Goal: Information Seeking & Learning: Compare options

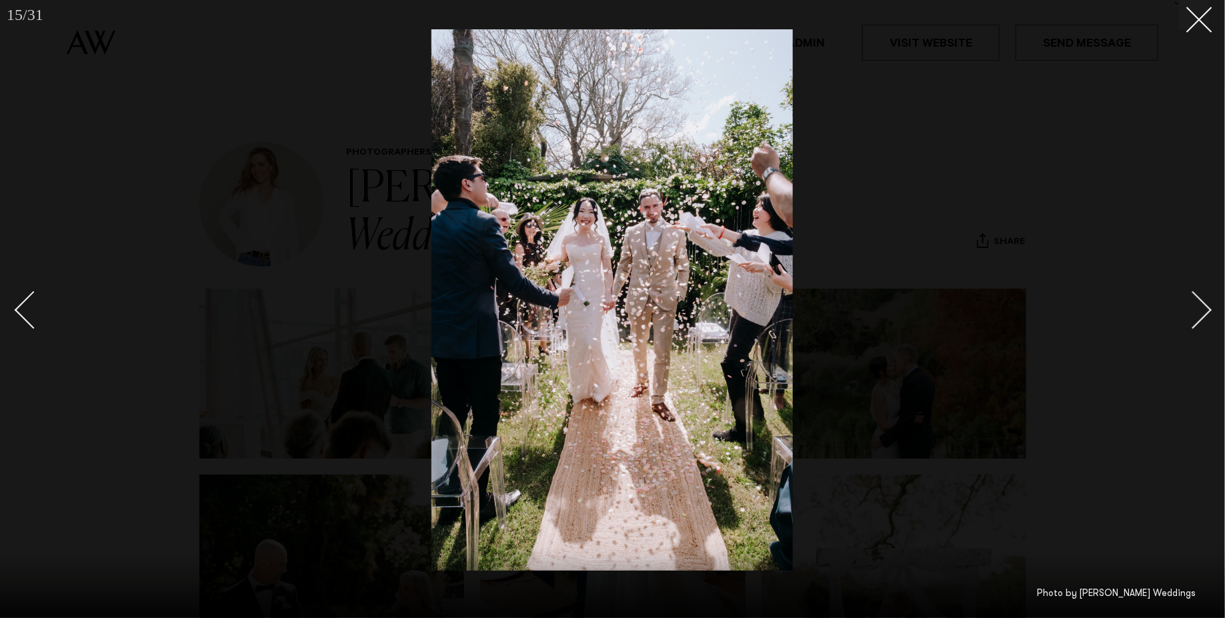
click at [307, 202] on div at bounding box center [612, 309] width 1225 height 618
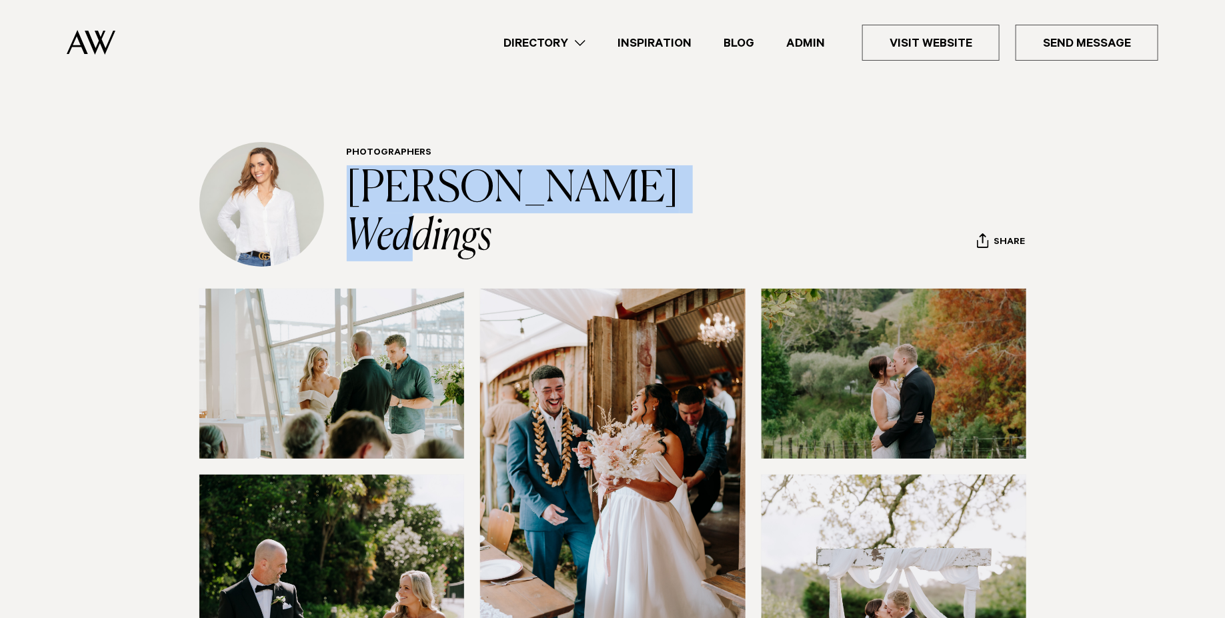
drag, startPoint x: 718, startPoint y: 216, endPoint x: 336, endPoint y: 216, distance: 382.2
click at [336, 216] on div "Photographers Amy Ryan Weddings Share Copy Link Email twitter" at bounding box center [612, 204] width 939 height 125
copy link "Amy Ryan Weddings"
click at [378, 424] on img at bounding box center [331, 374] width 265 height 170
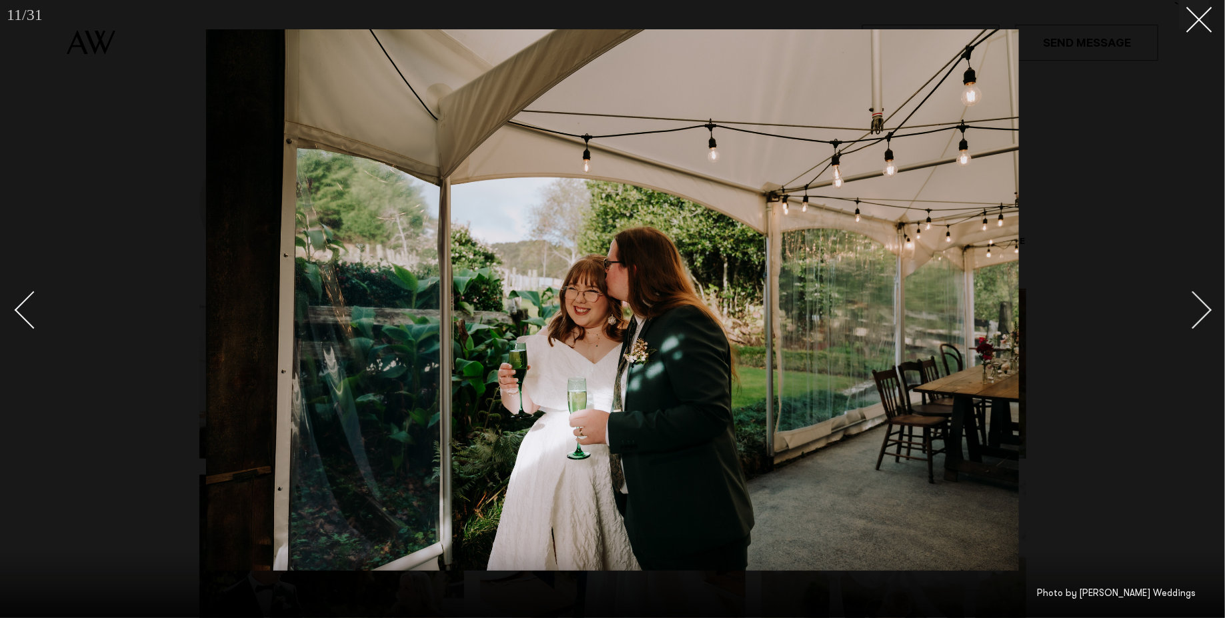
click at [540, 333] on img at bounding box center [612, 300] width 813 height 542
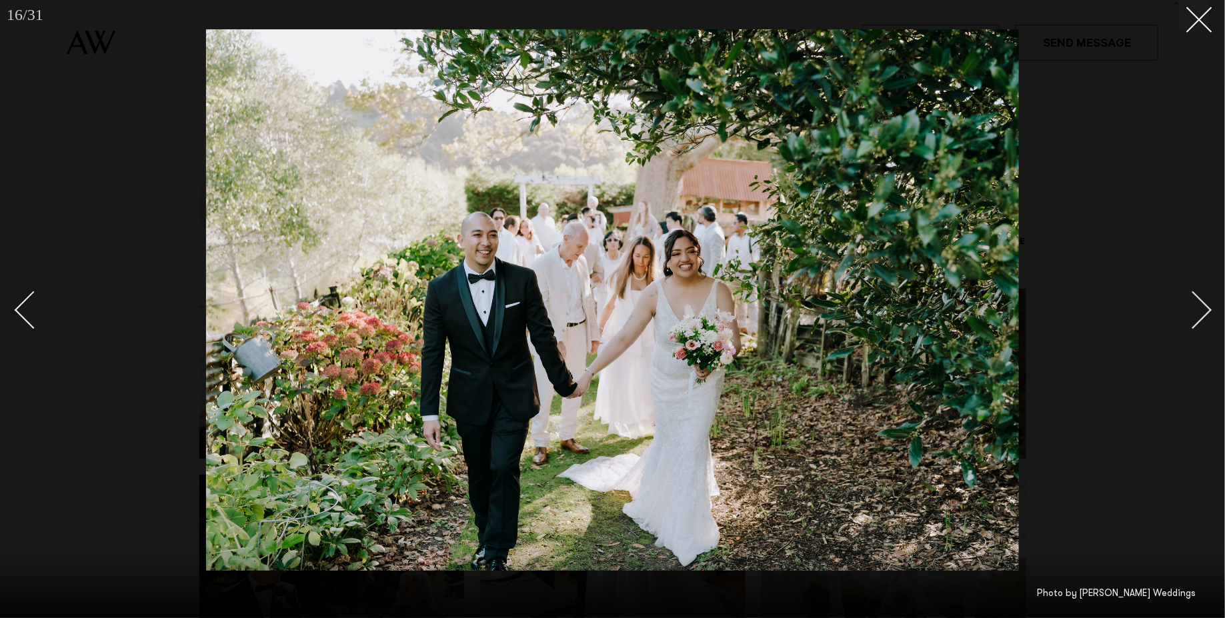
click at [1144, 199] on div at bounding box center [612, 309] width 1225 height 618
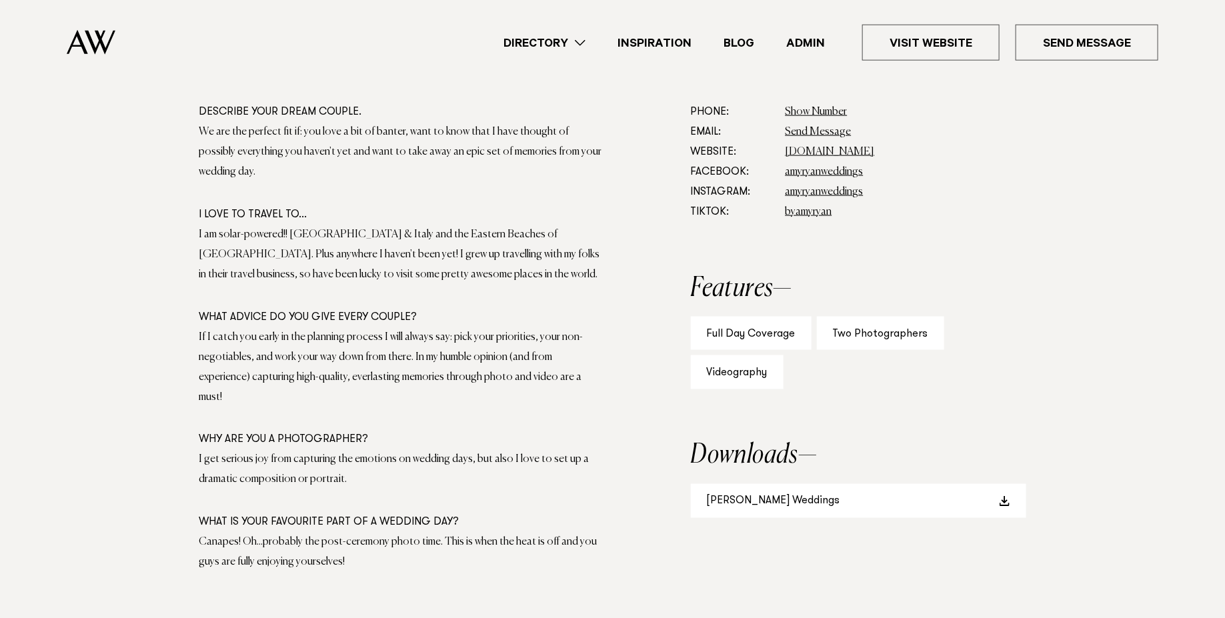
scroll to position [791, 0]
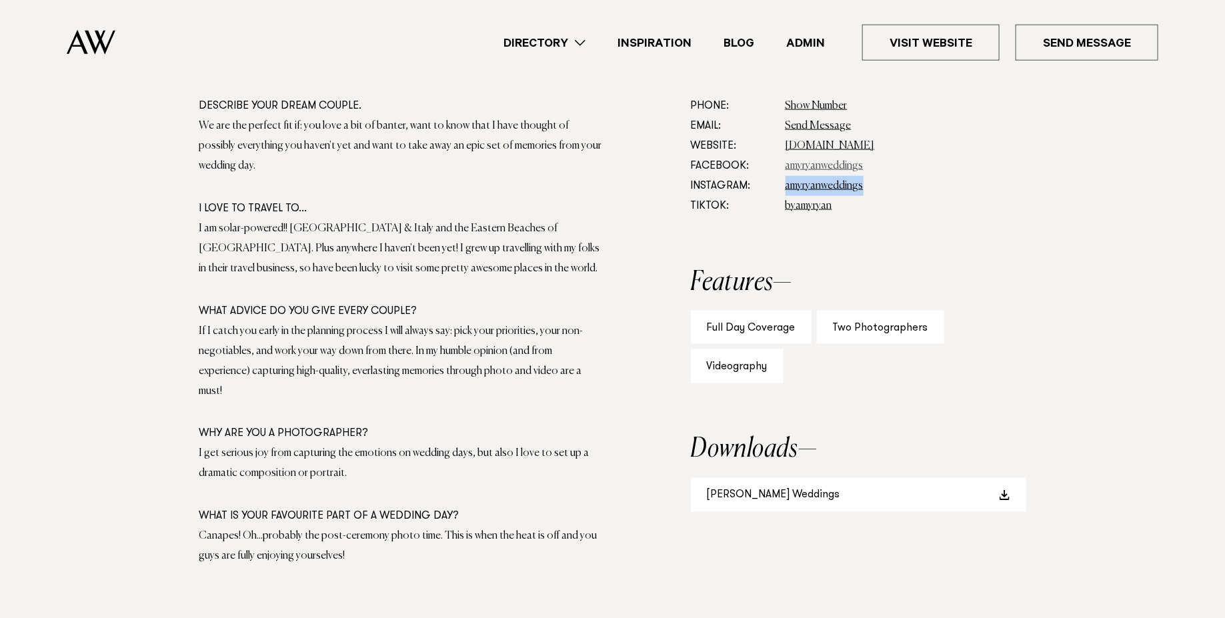
click at [816, 167] on link "amyryanweddings" at bounding box center [825, 166] width 78 height 11
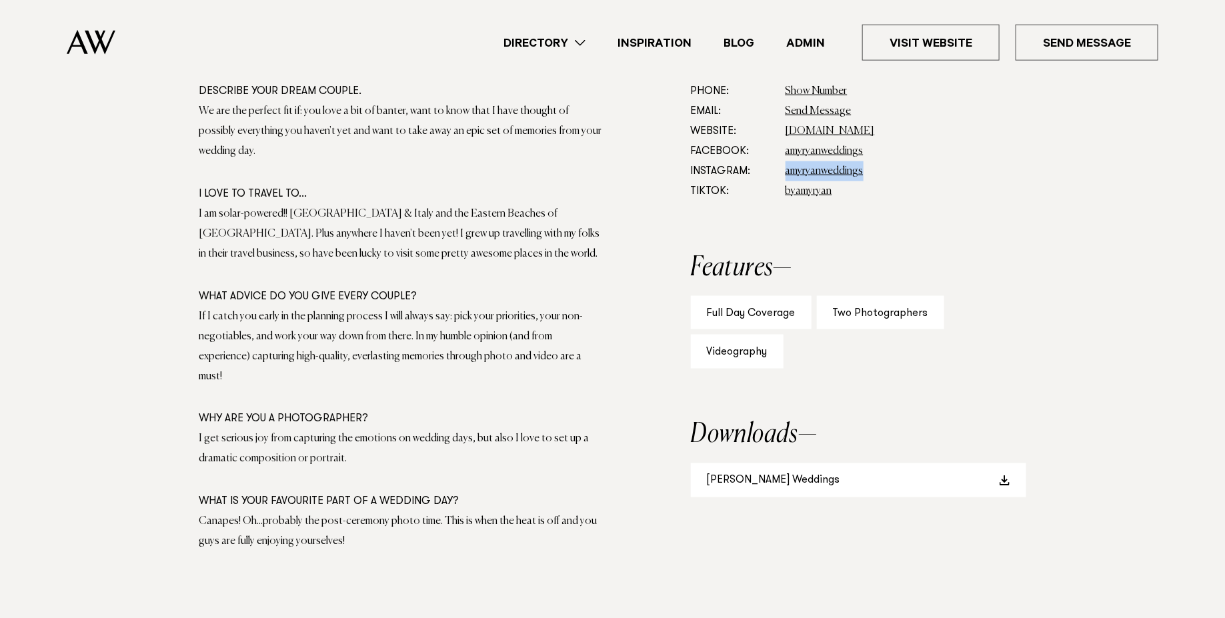
click at [462, 208] on div "I am solar-powered!! Spain & Italy and the Eastern Beaches of Aussie. Plus anyw…" at bounding box center [402, 234] width 406 height 60
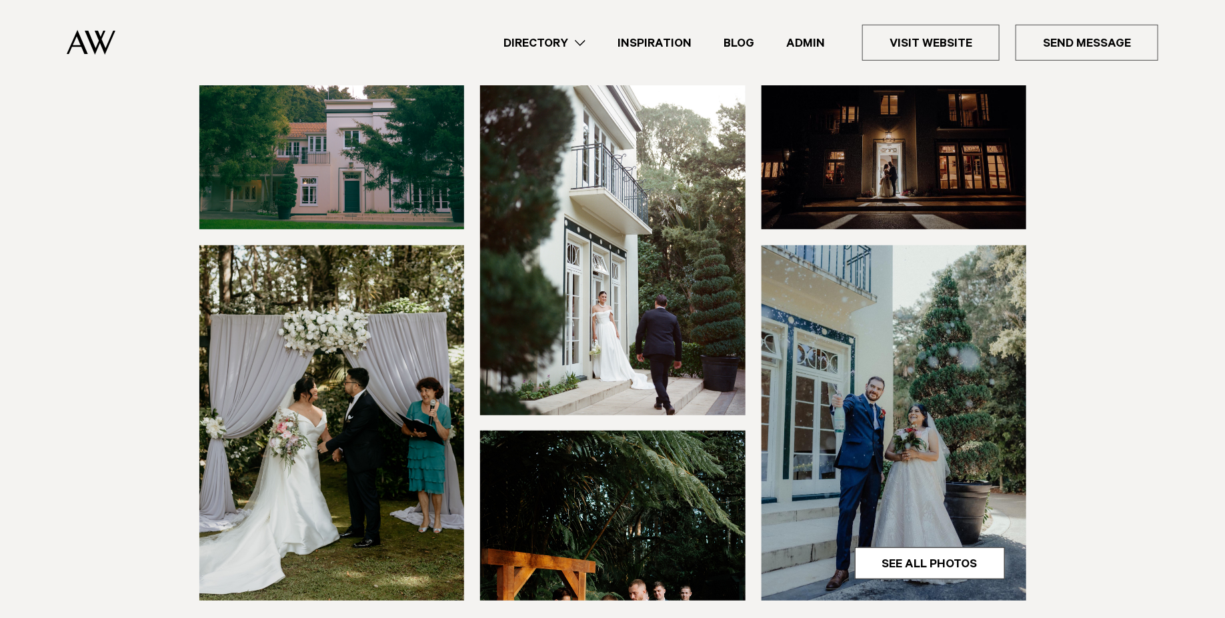
scroll to position [508, 0]
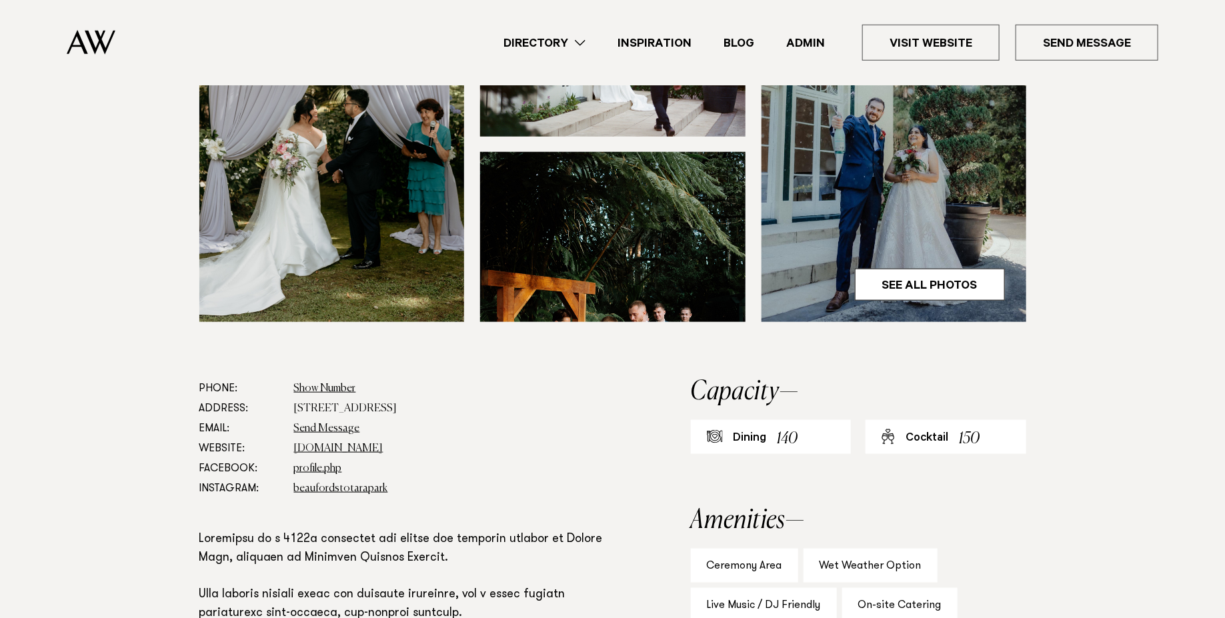
click at [501, 189] on img at bounding box center [612, 237] width 265 height 170
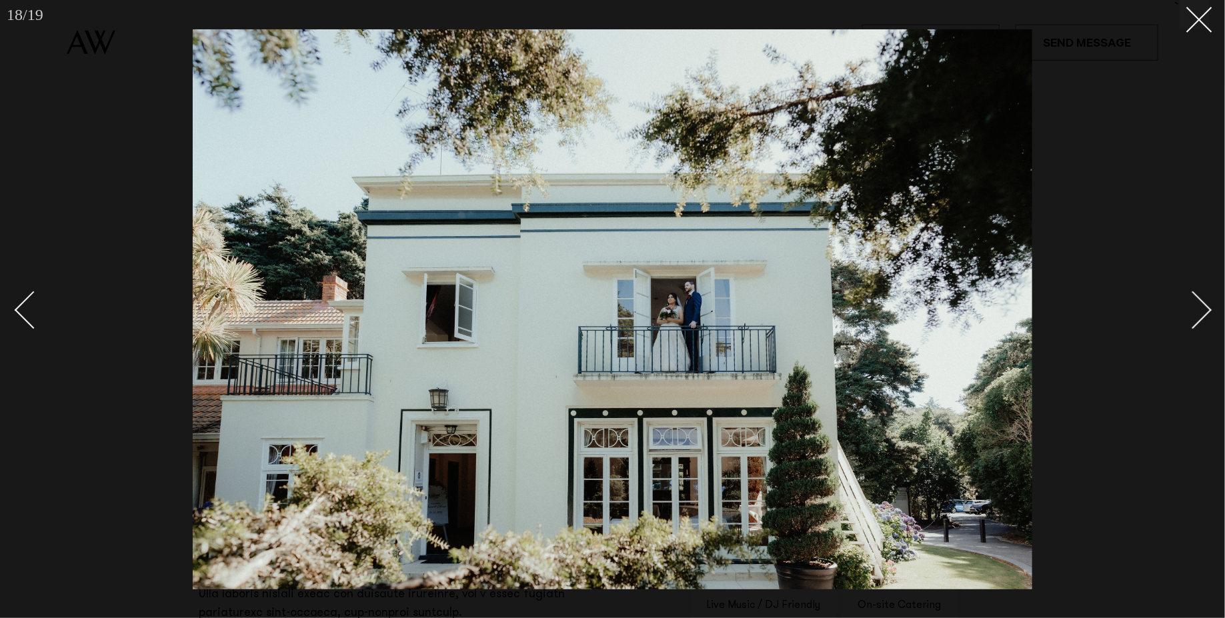
click at [602, 380] on img at bounding box center [613, 309] width 840 height 560
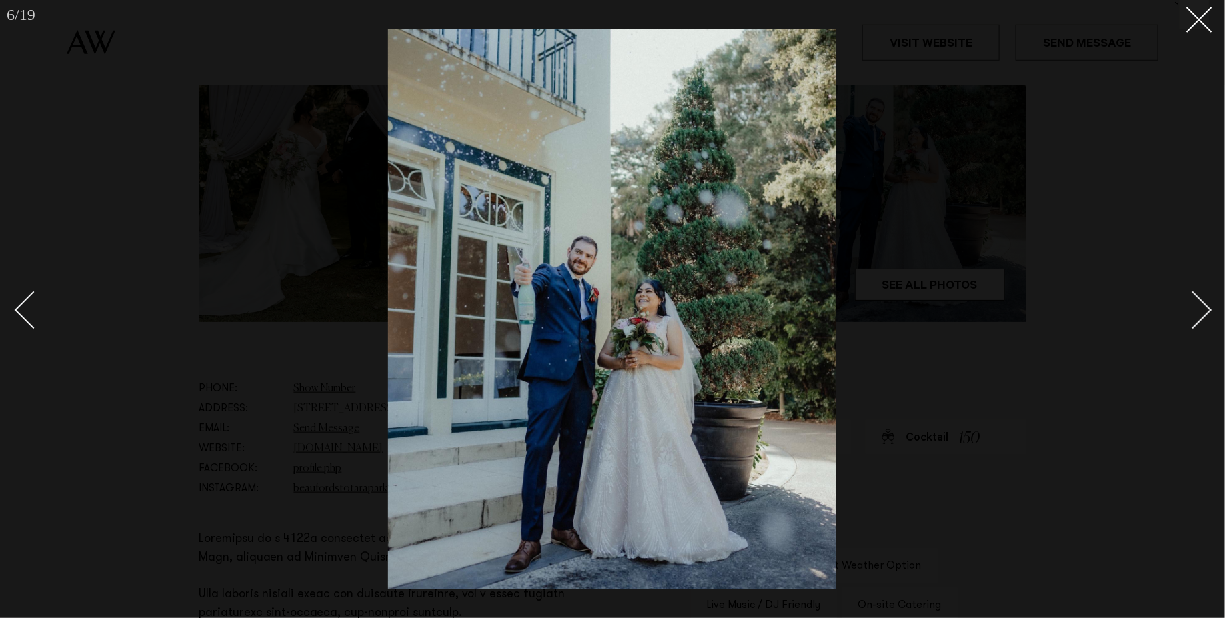
click at [923, 197] on div at bounding box center [612, 309] width 1225 height 618
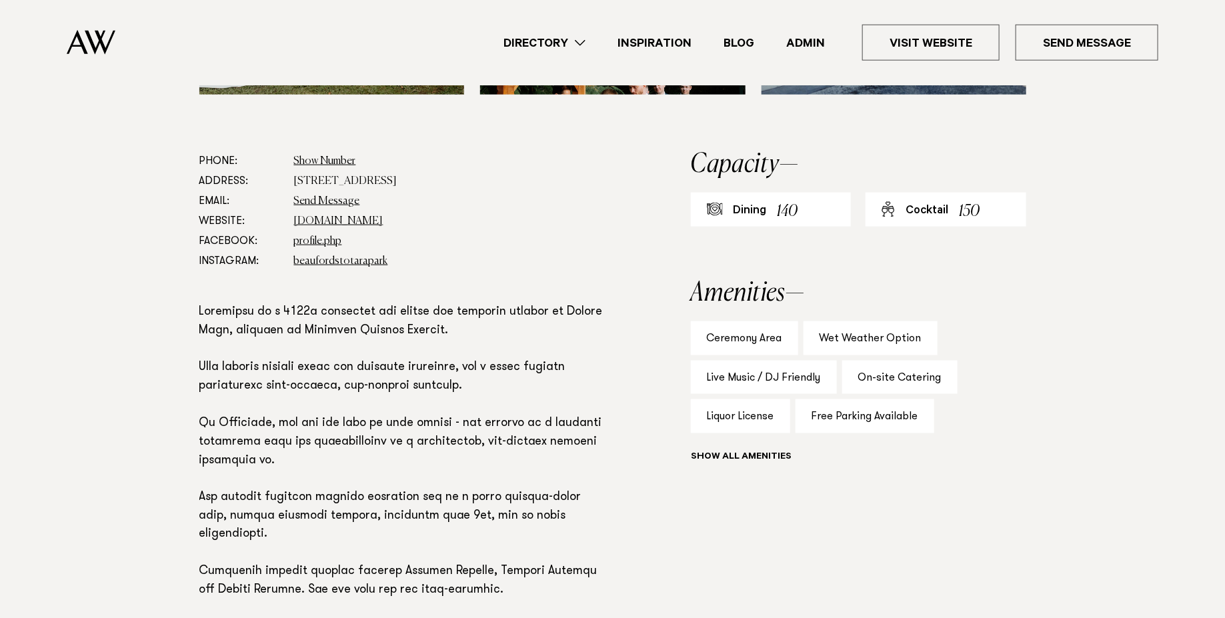
scroll to position [734, 0]
click at [317, 237] on link "profile.php" at bounding box center [318, 242] width 48 height 11
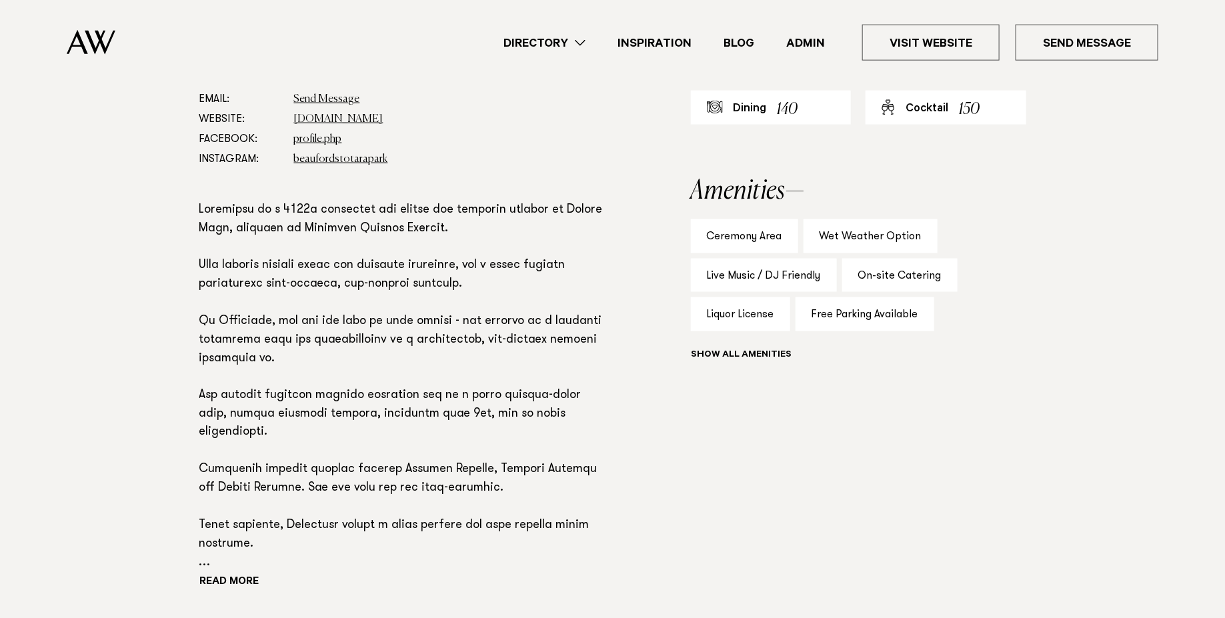
scroll to position [844, 0]
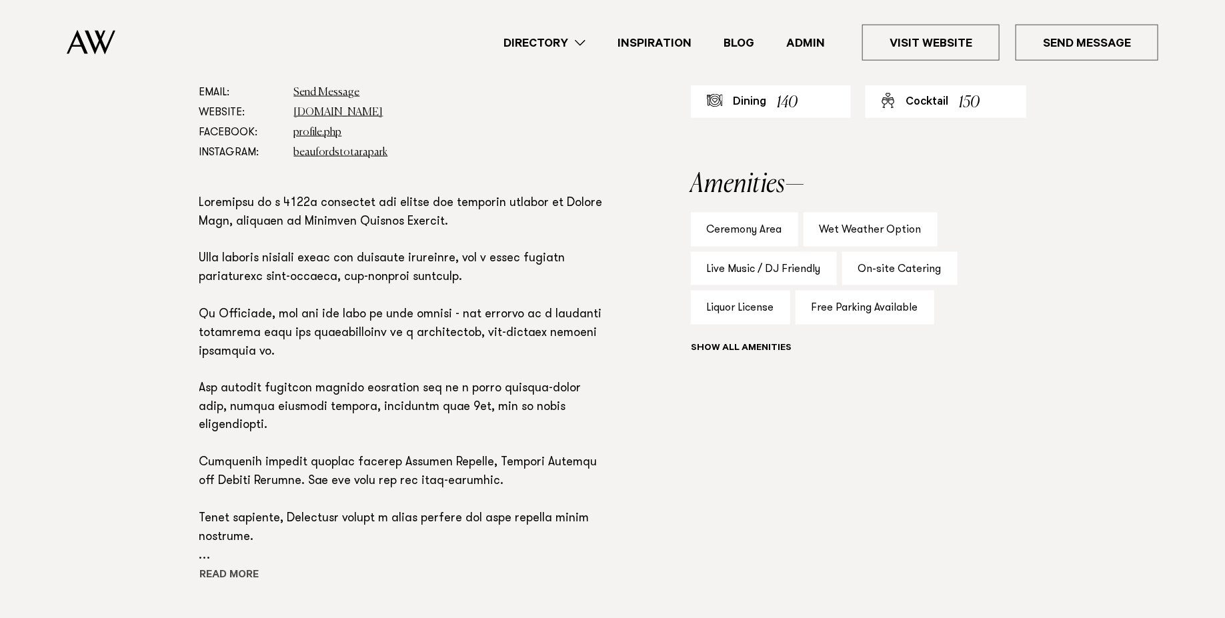
click at [226, 567] on button "Read more" at bounding box center [259, 577] width 120 height 20
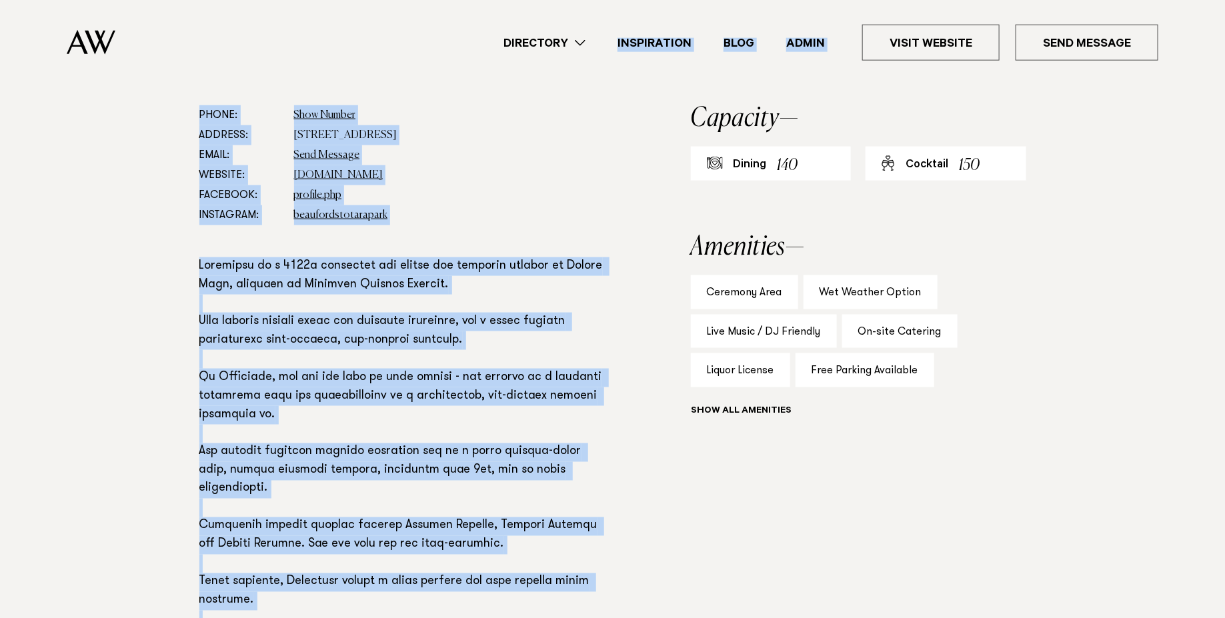
scroll to position [780, 0]
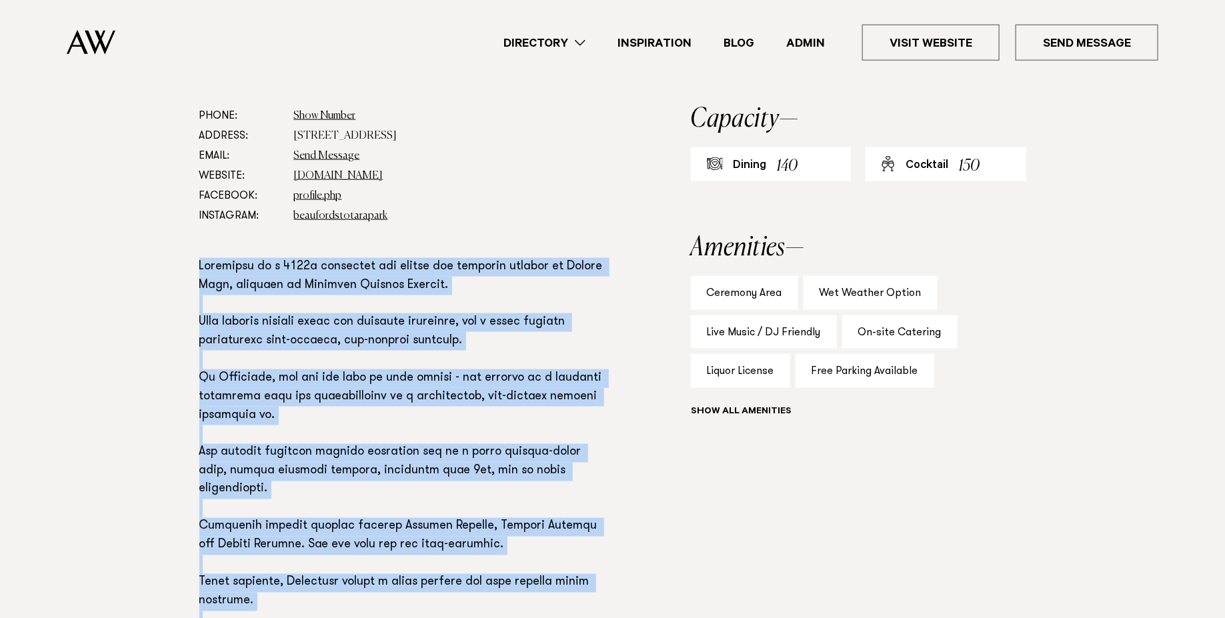
drag, startPoint x: 248, startPoint y: 510, endPoint x: 190, endPoint y: 221, distance: 294.6
click at [190, 221] on div "Phone: Show Number 09 267 6979 Address: 90R Wairere Road, The Gardens, Auckland…" at bounding box center [612, 471] width 939 height 731
copy p "Beaufords is a 1930s homestead set within the glorious grounds of Totara Park, …"
click at [436, 258] on p at bounding box center [402, 509] width 406 height 502
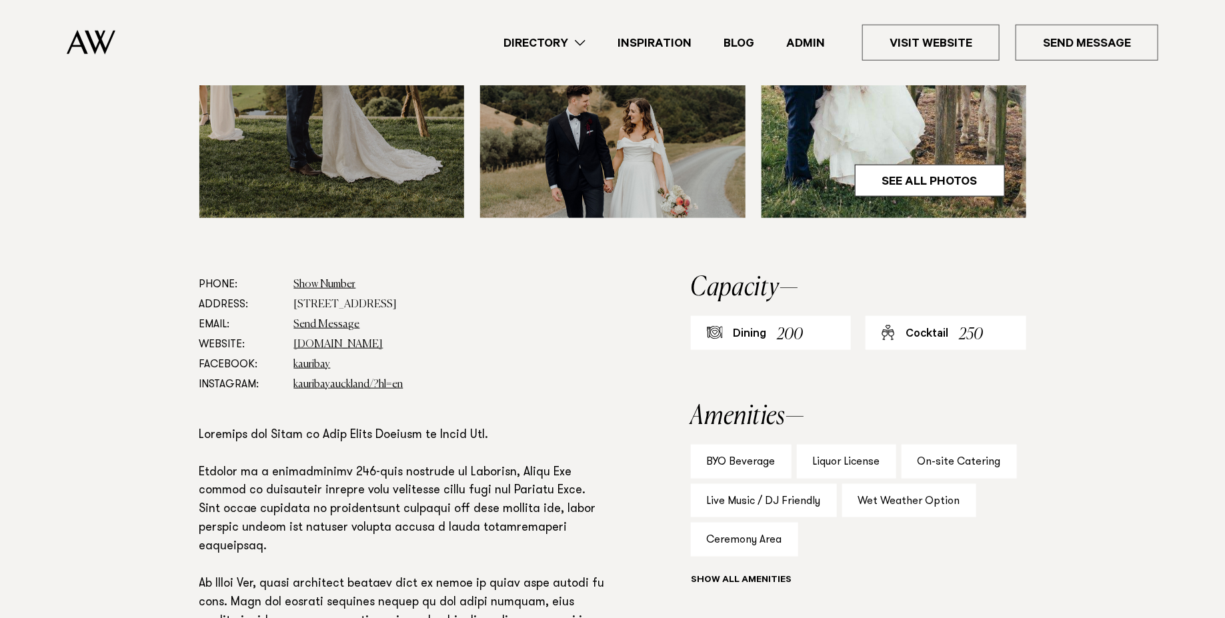
scroll to position [558, 0]
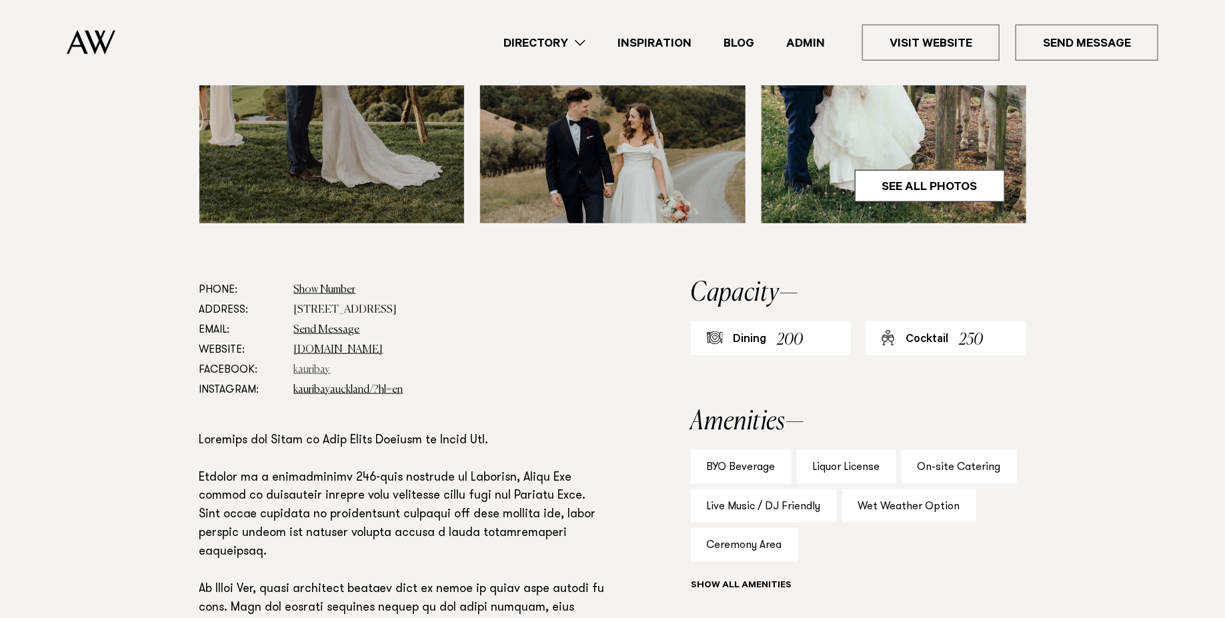
click at [301, 370] on link "kauribay" at bounding box center [312, 370] width 37 height 11
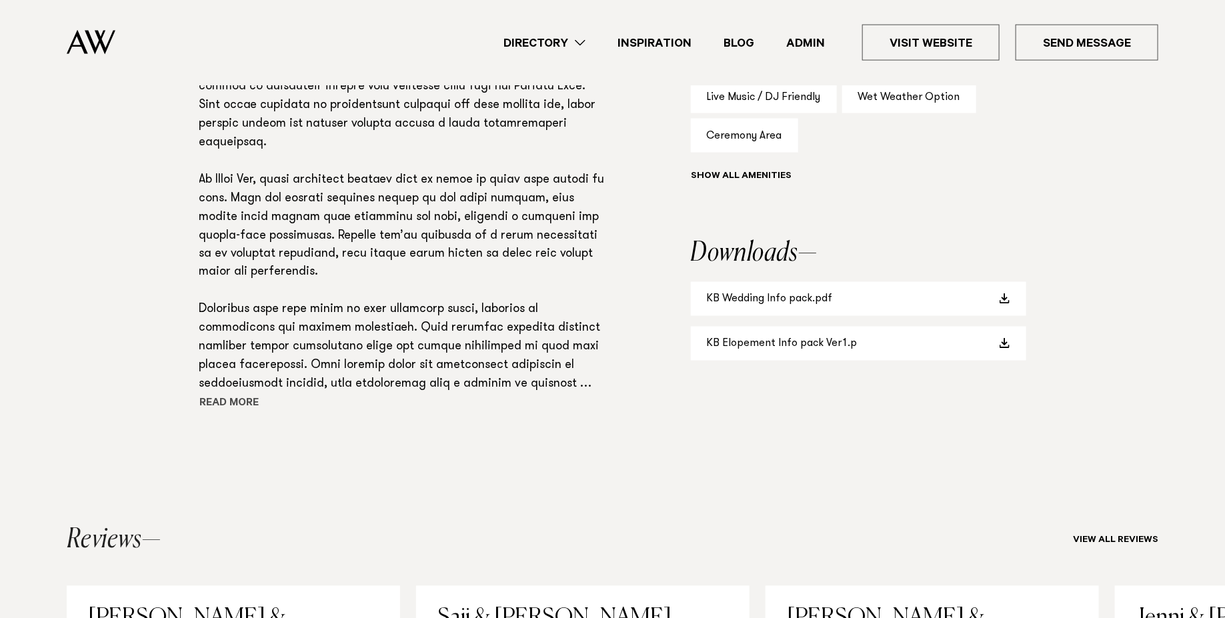
click at [237, 402] on button "Read more" at bounding box center [259, 405] width 120 height 20
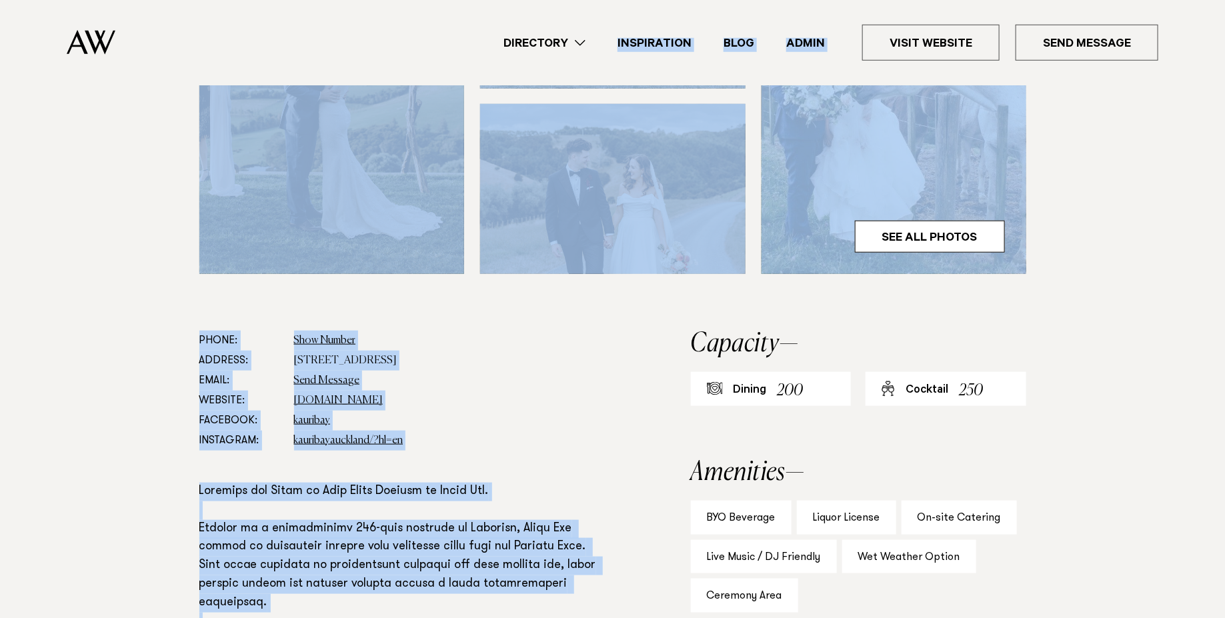
scroll to position [434, 0]
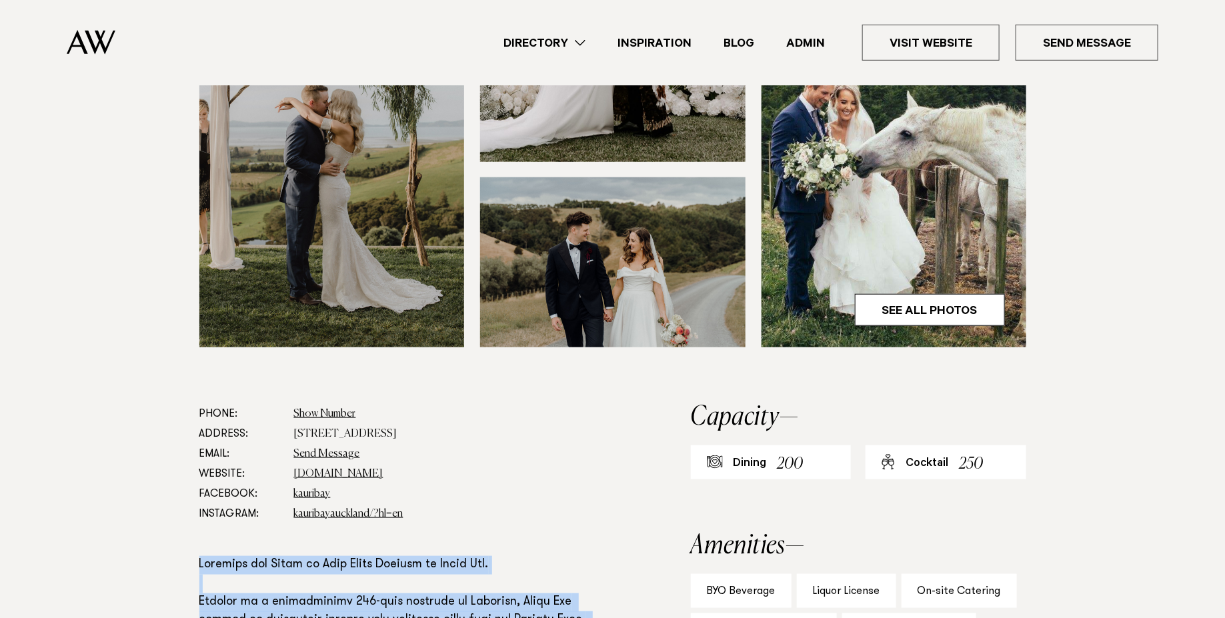
drag, startPoint x: 351, startPoint y: 504, endPoint x: 171, endPoint y: 568, distance: 191.5
copy p "Discover the Magic of Your Dream Wedding at Kauri Bay. Nestled on a breathtakin…"
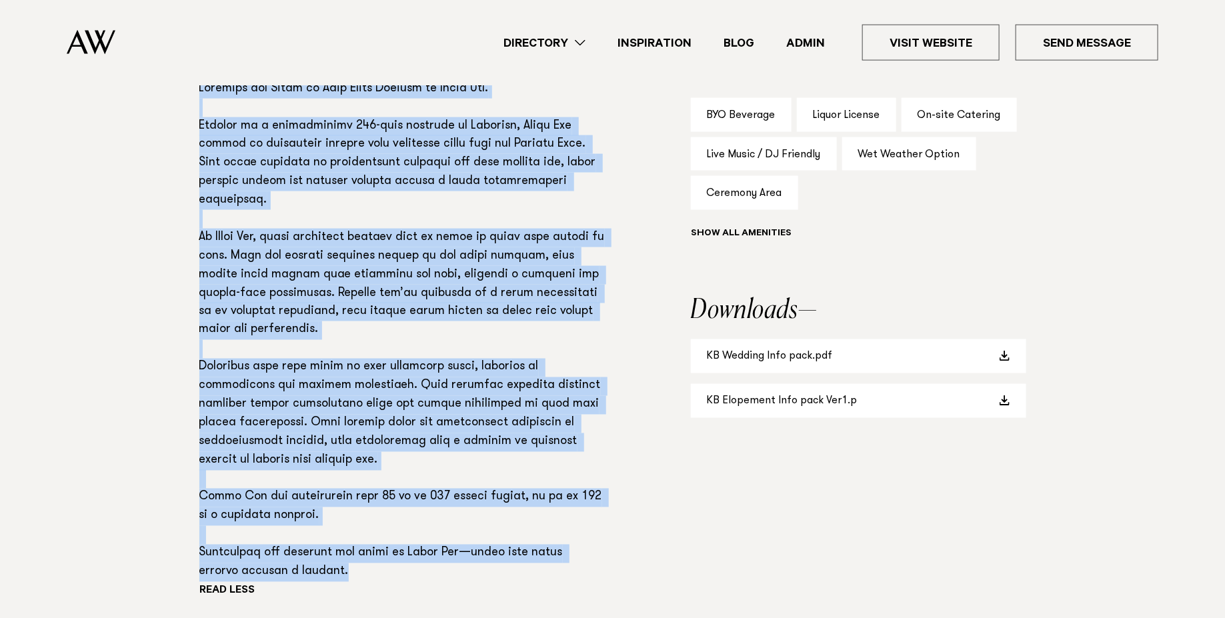
scroll to position [942, 0]
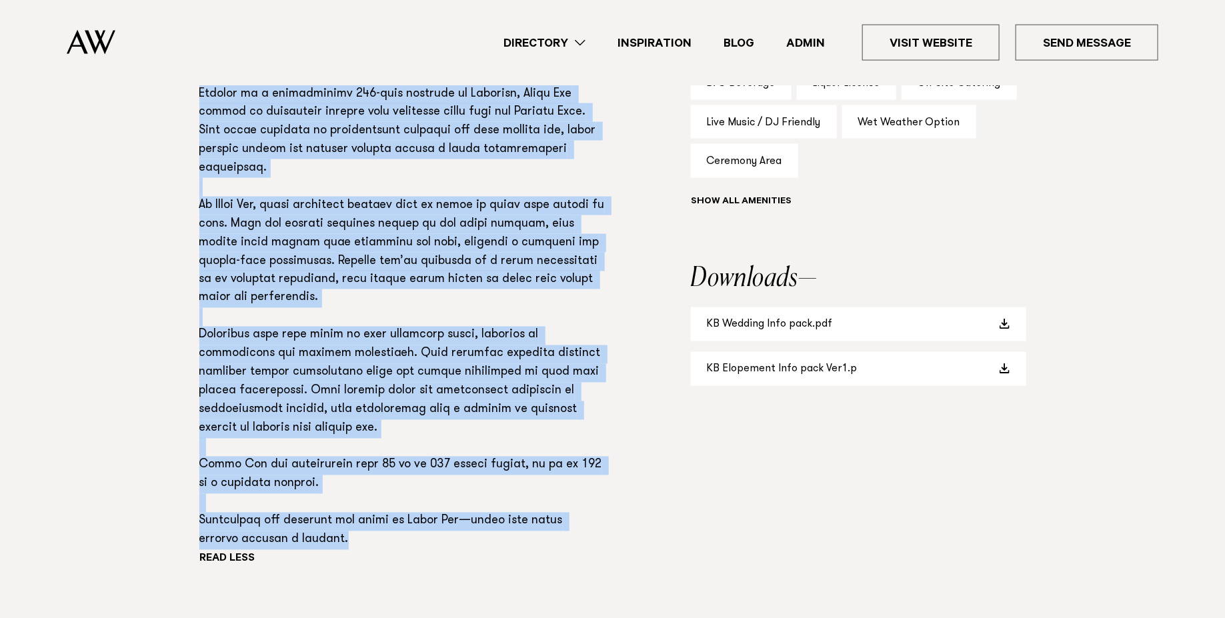
copy p "Discover the Magic of Your Dream Wedding at Kauri Bay. Nestled on a breathtakin…"
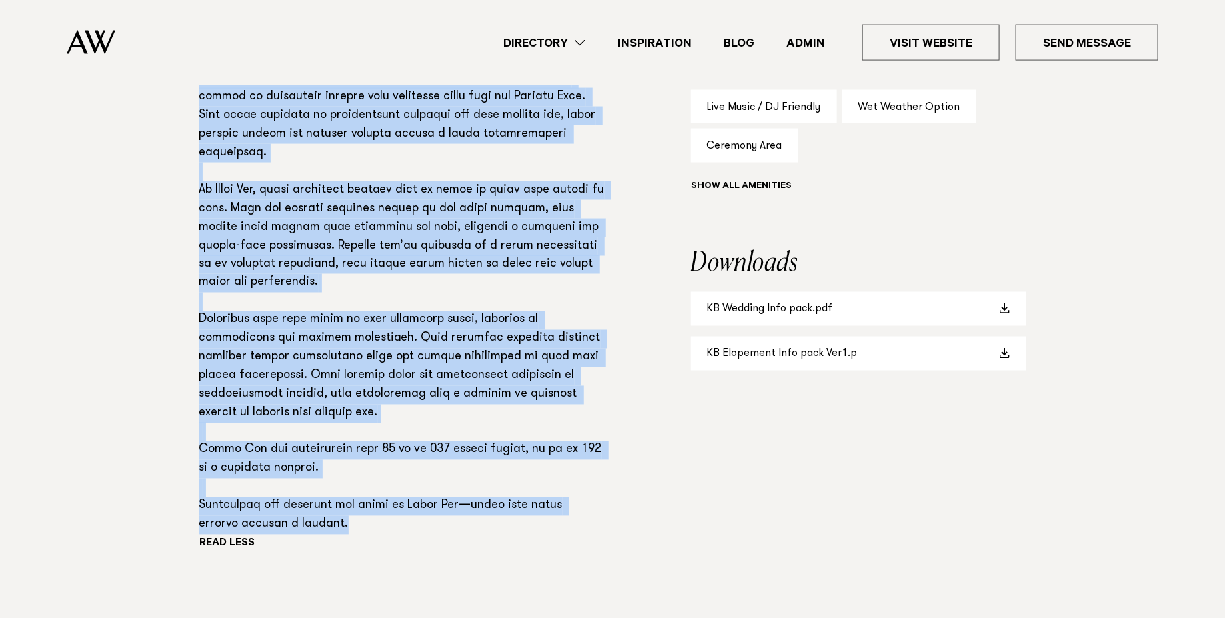
scroll to position [993, 0]
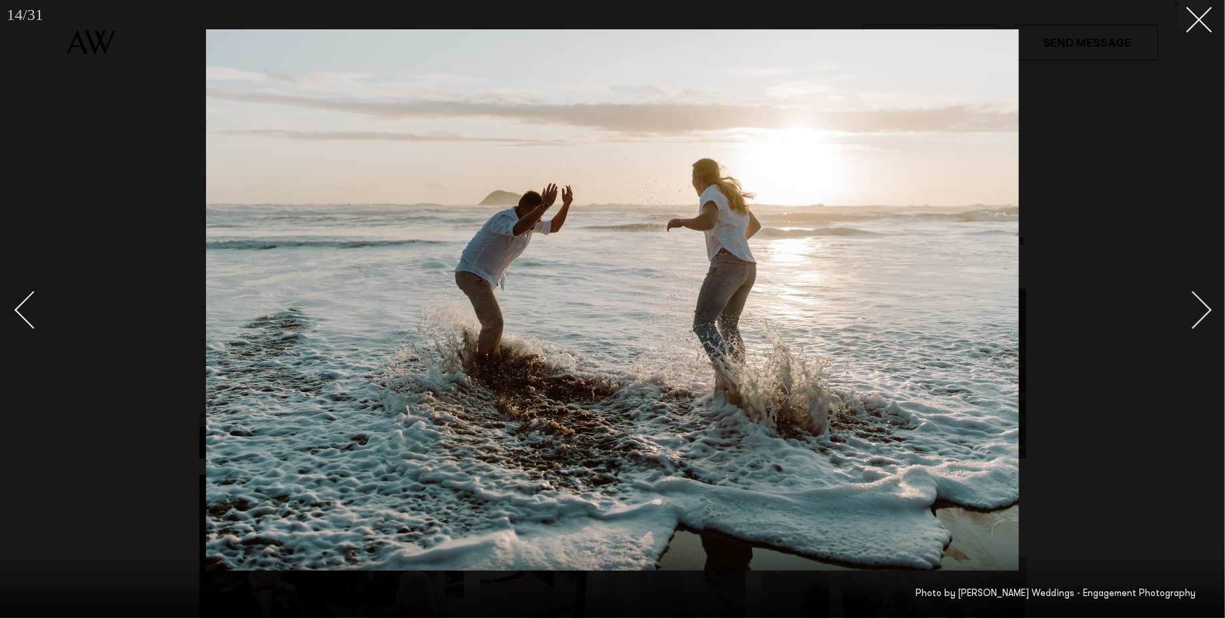
click at [1119, 107] on div at bounding box center [612, 309] width 1225 height 618
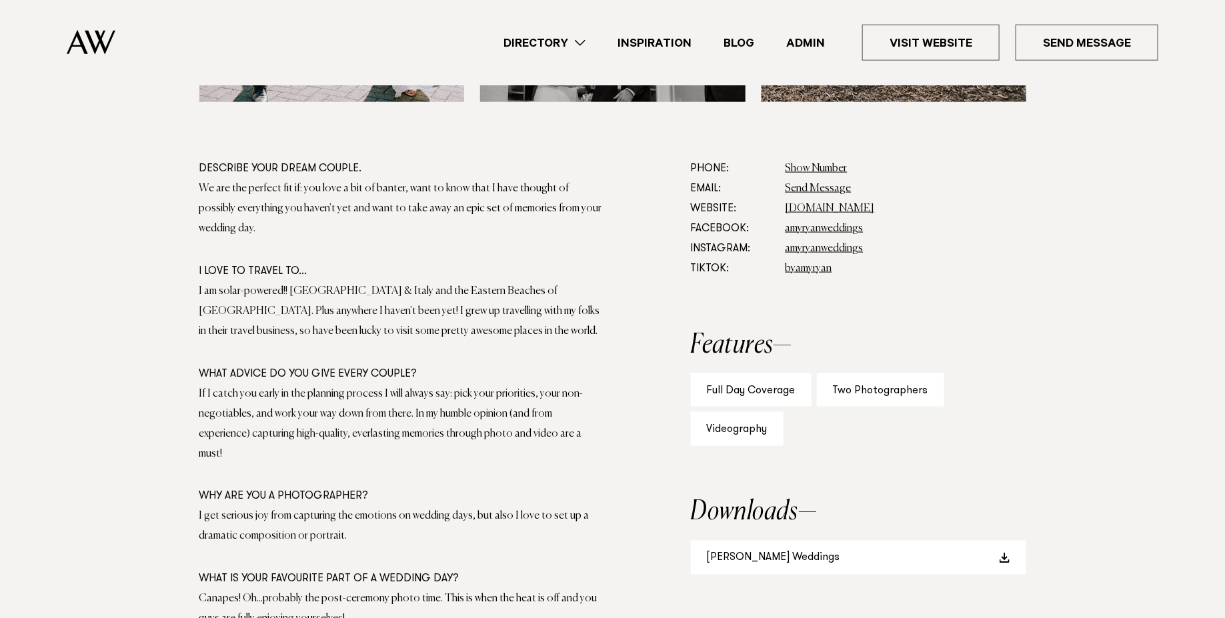
scroll to position [729, 0]
click at [774, 561] on link "Amy Ryan Weddings" at bounding box center [858, 557] width 335 height 34
